Goal: Task Accomplishment & Management: Manage account settings

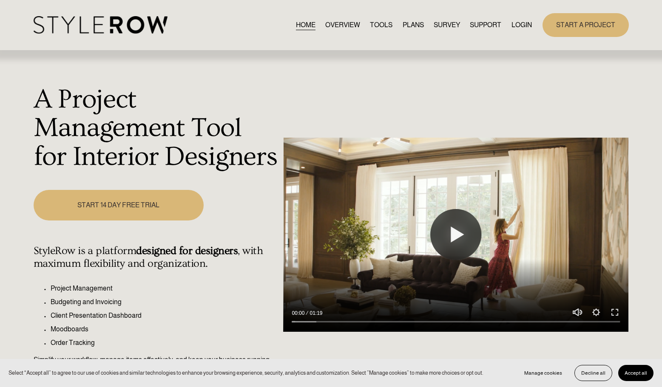
click at [520, 23] on link "LOGIN" at bounding box center [521, 24] width 20 height 11
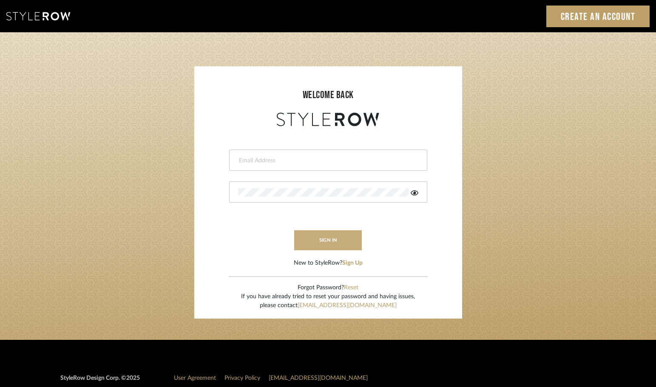
type input "Christinadiazcruz@gmail.com"
click at [324, 243] on button "sign in" at bounding box center [328, 240] width 68 height 20
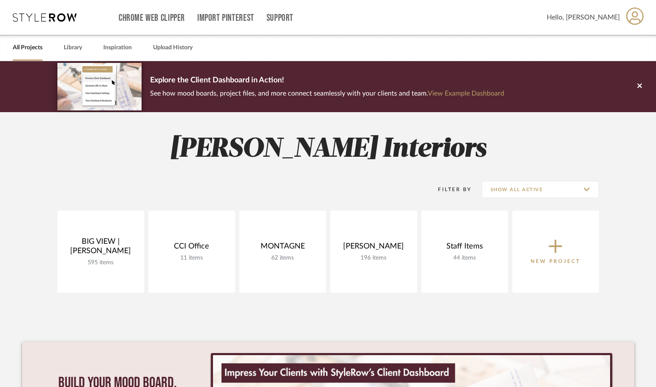
click at [634, 23] on icon at bounding box center [634, 16] width 17 height 18
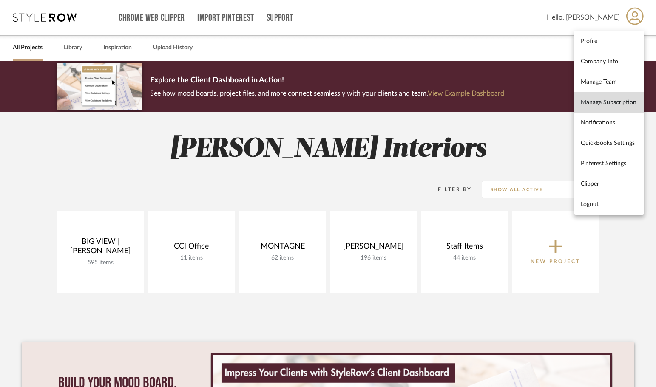
click at [614, 102] on span "Manage Subscription" at bounding box center [608, 102] width 57 height 7
